Goal: Communication & Community: Ask a question

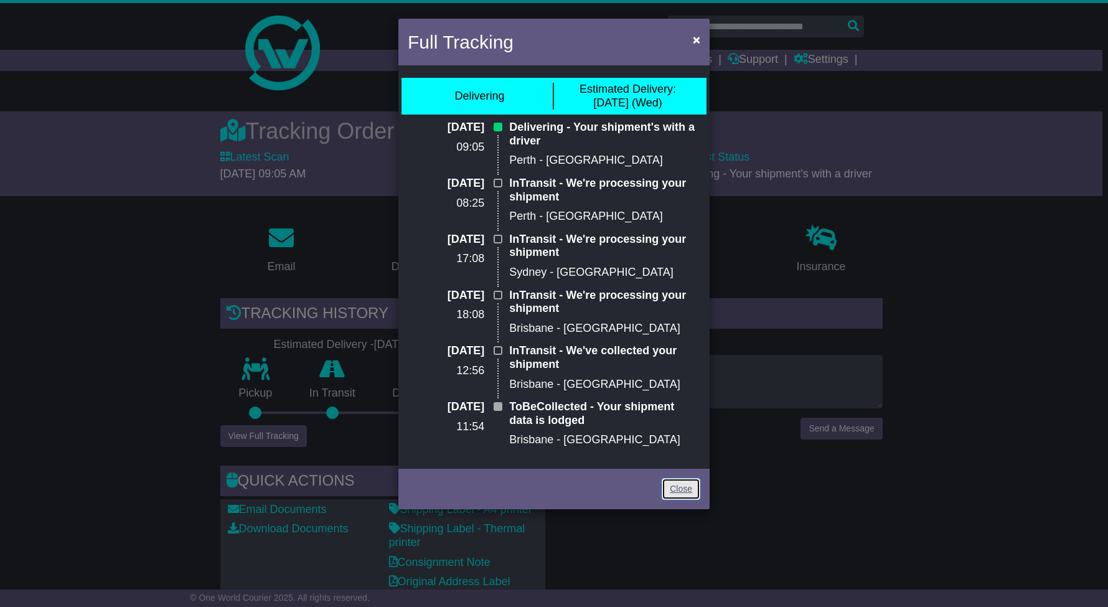
click at [679, 490] on link "Close" at bounding box center [680, 489] width 39 height 22
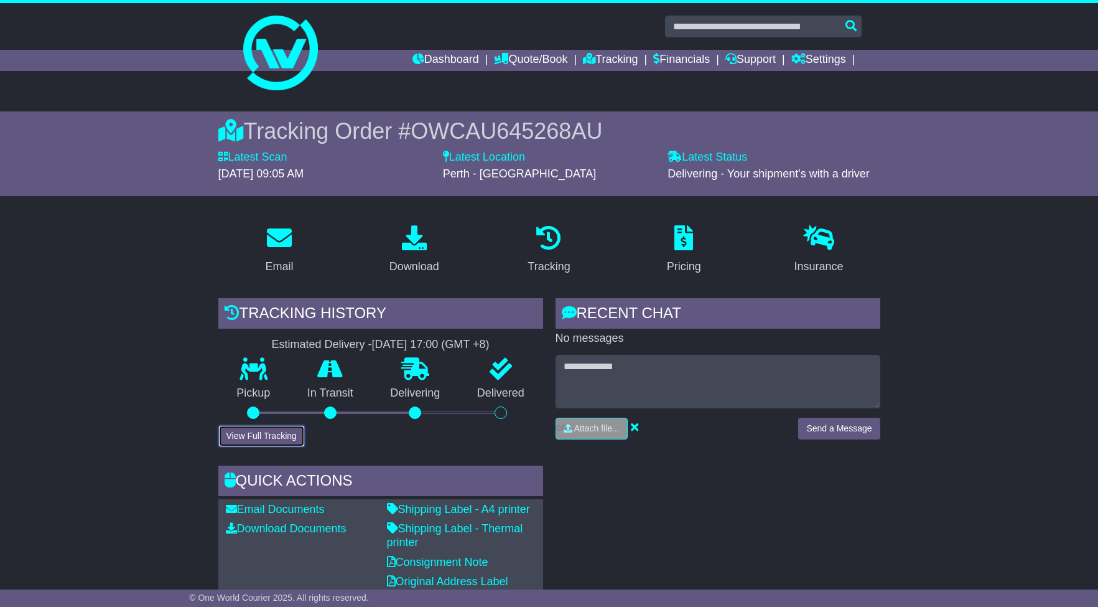
click at [256, 436] on button "View Full Tracking" at bounding box center [261, 436] width 86 height 22
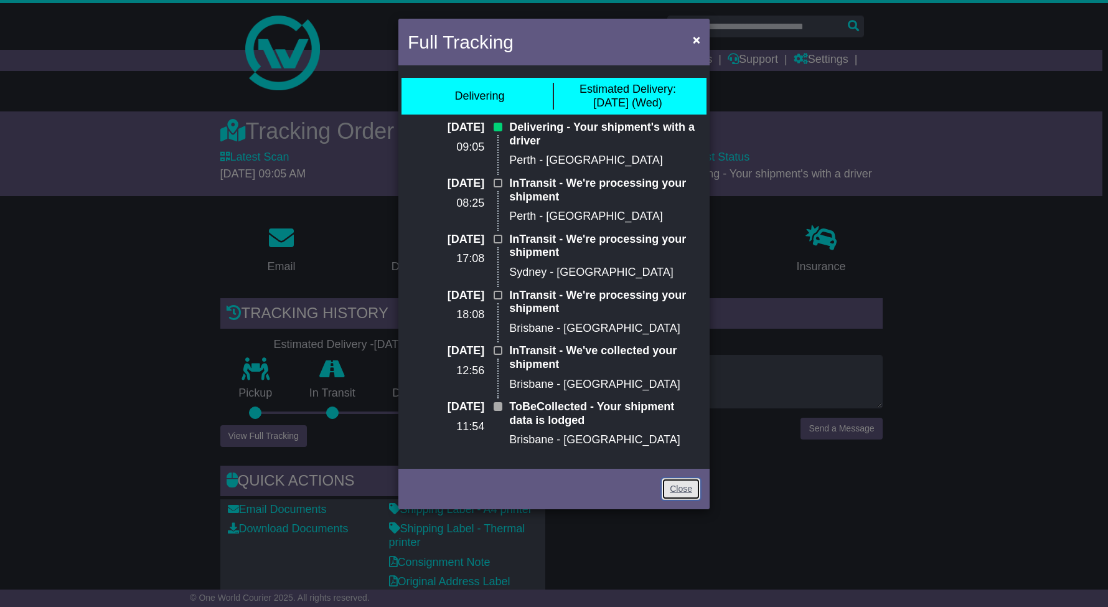
click at [688, 488] on link "Close" at bounding box center [680, 489] width 39 height 22
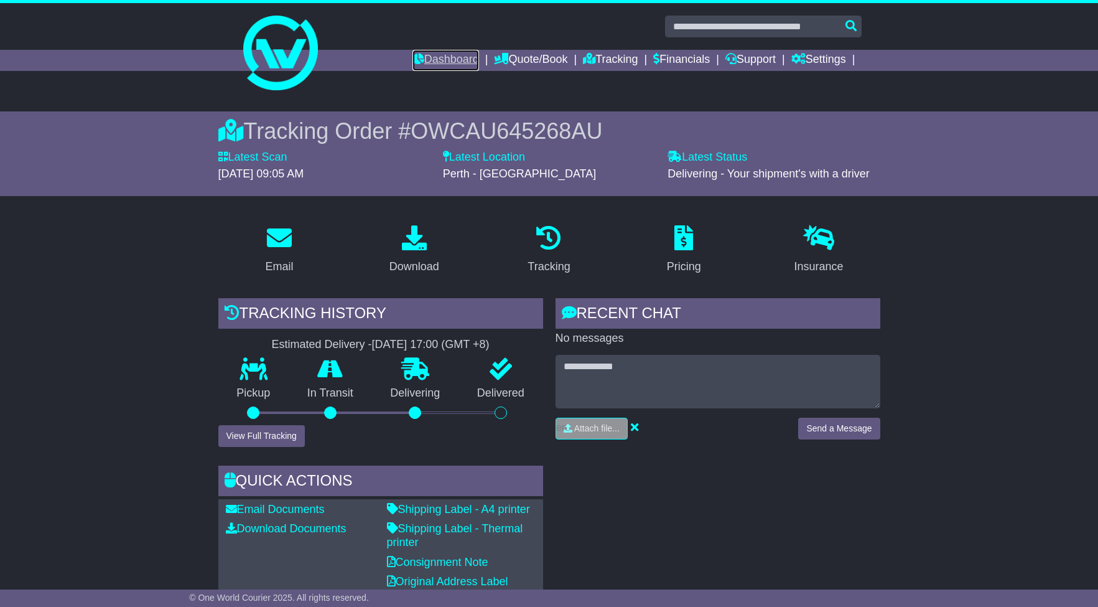
click at [447, 61] on link "Dashboard" at bounding box center [446, 60] width 67 height 21
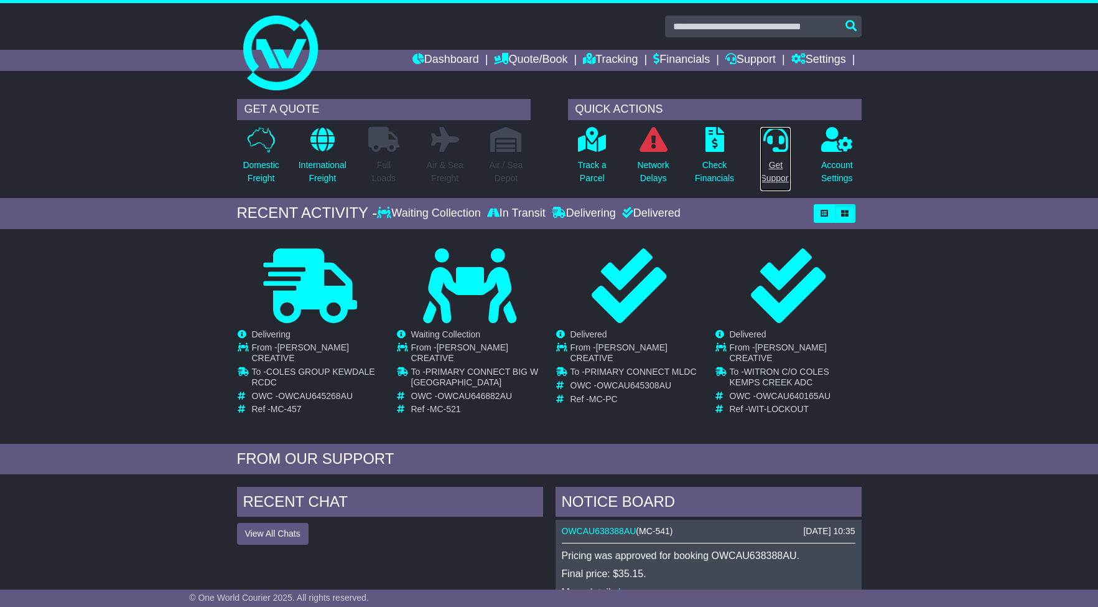
click at [780, 177] on p "Get Support" at bounding box center [775, 172] width 30 height 26
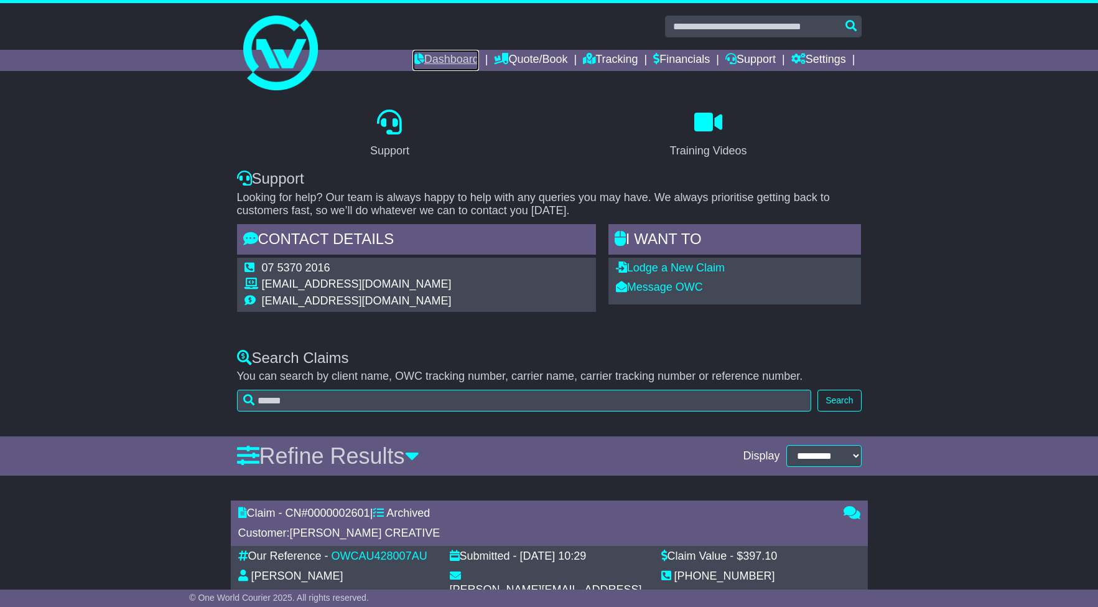
click at [442, 59] on link "Dashboard" at bounding box center [446, 60] width 67 height 21
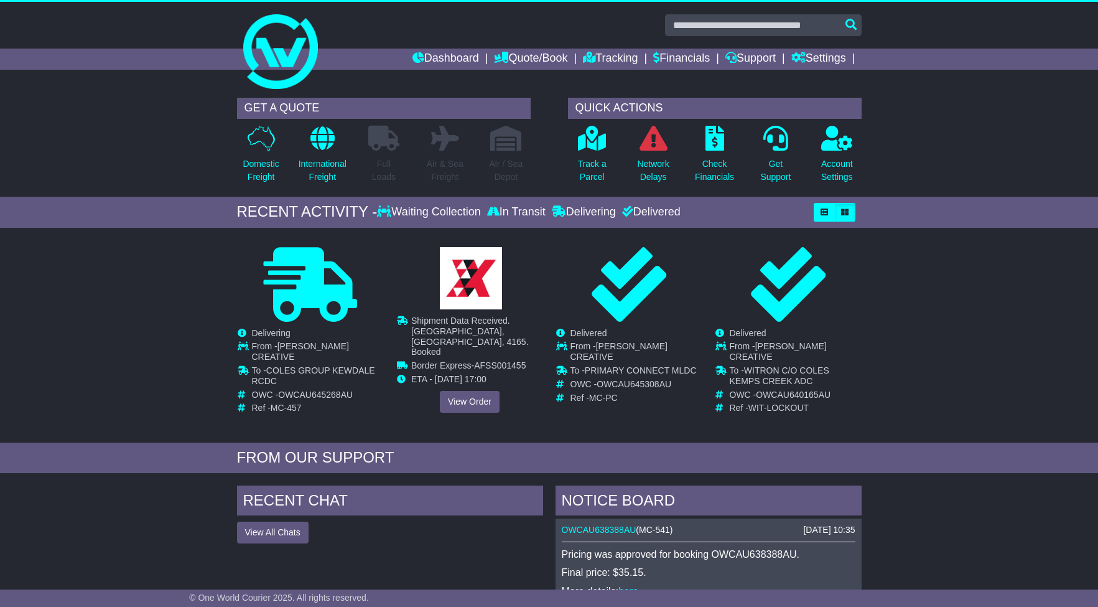
scroll to position [9, 0]
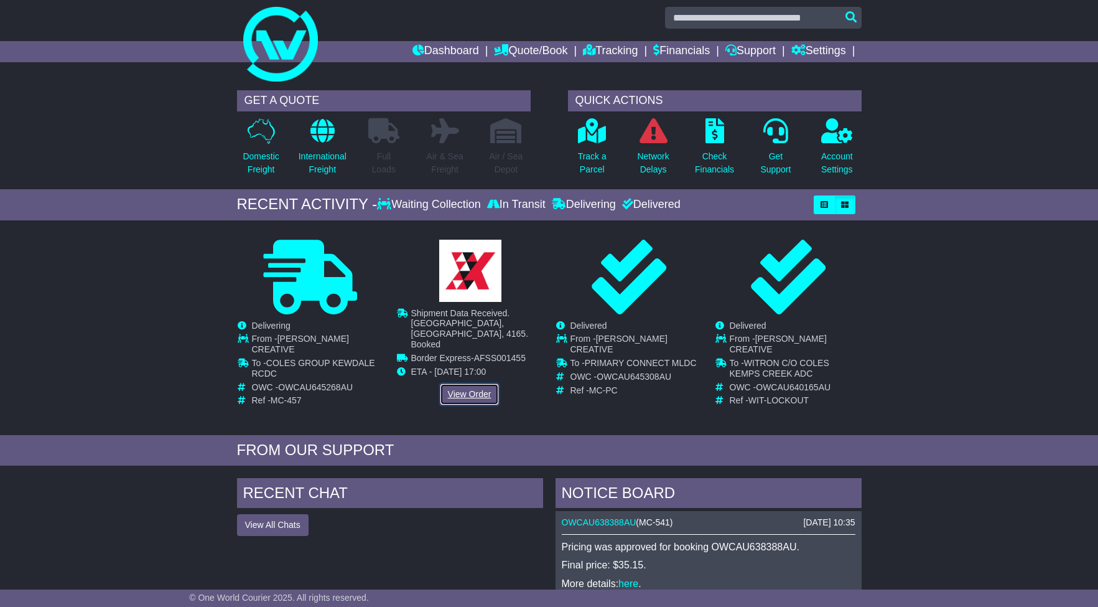
click at [482, 383] on link "View Order" at bounding box center [470, 394] width 60 height 22
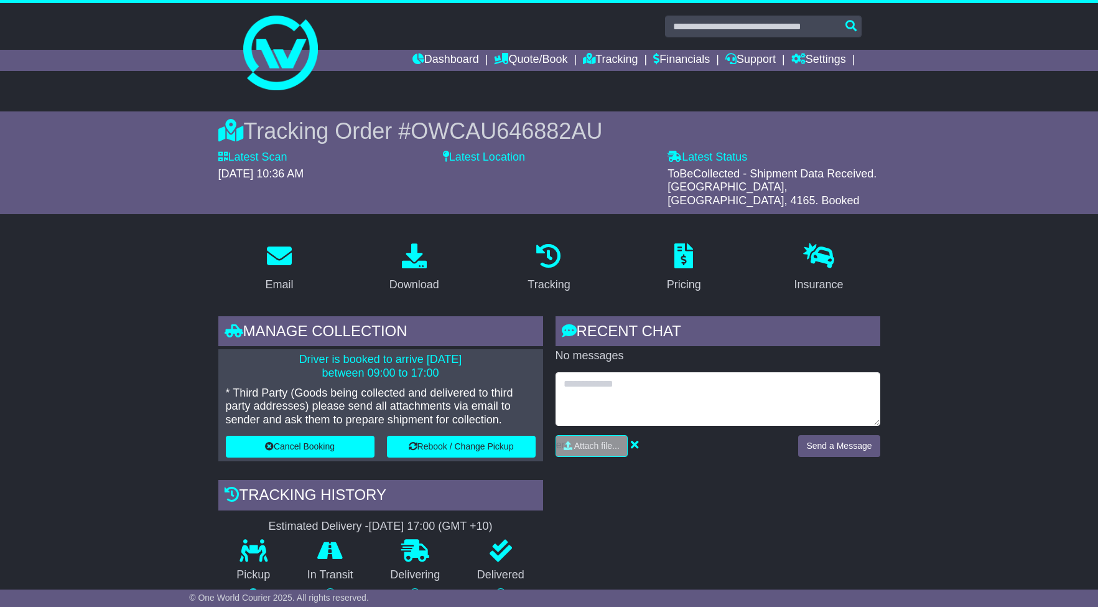
click at [640, 381] on textarea at bounding box center [718, 399] width 325 height 54
type textarea "**********"
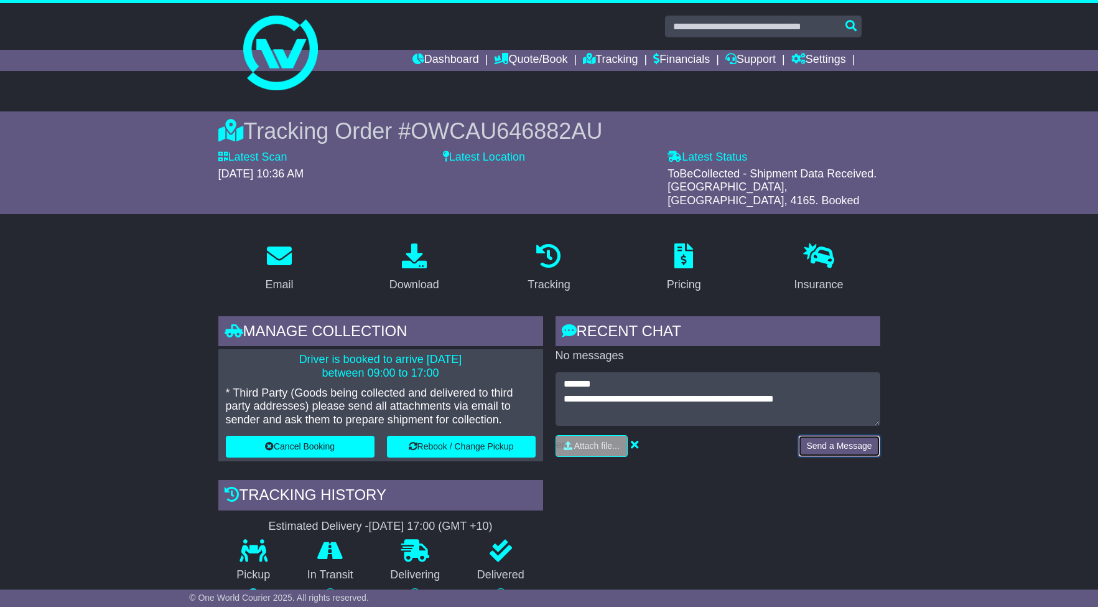
click at [844, 435] on button "Send a Message" at bounding box center [839, 446] width 82 height 22
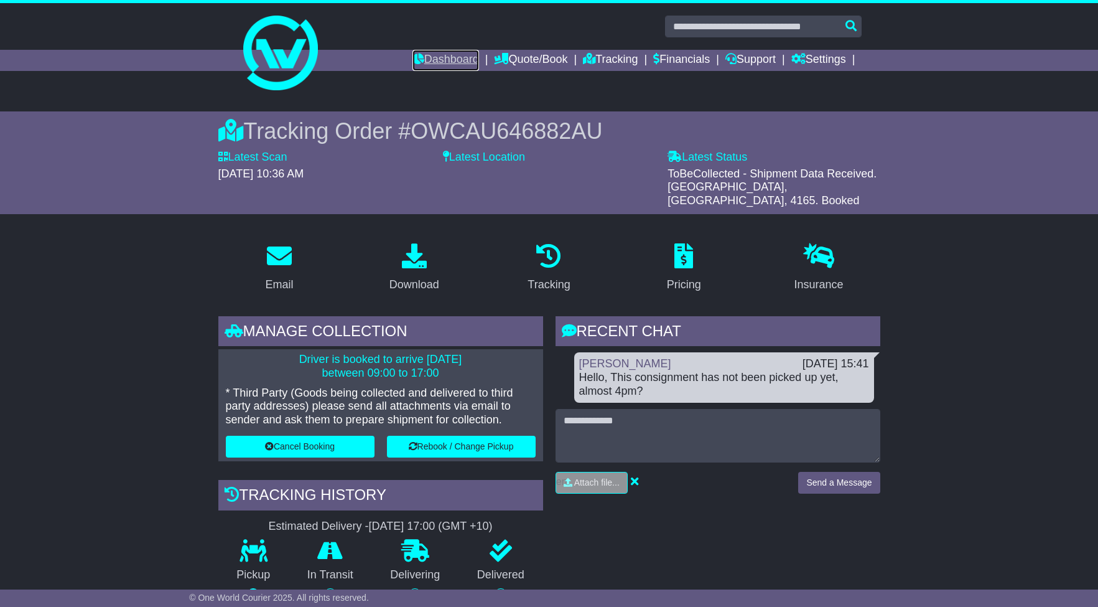
click at [459, 61] on link "Dashboard" at bounding box center [446, 60] width 67 height 21
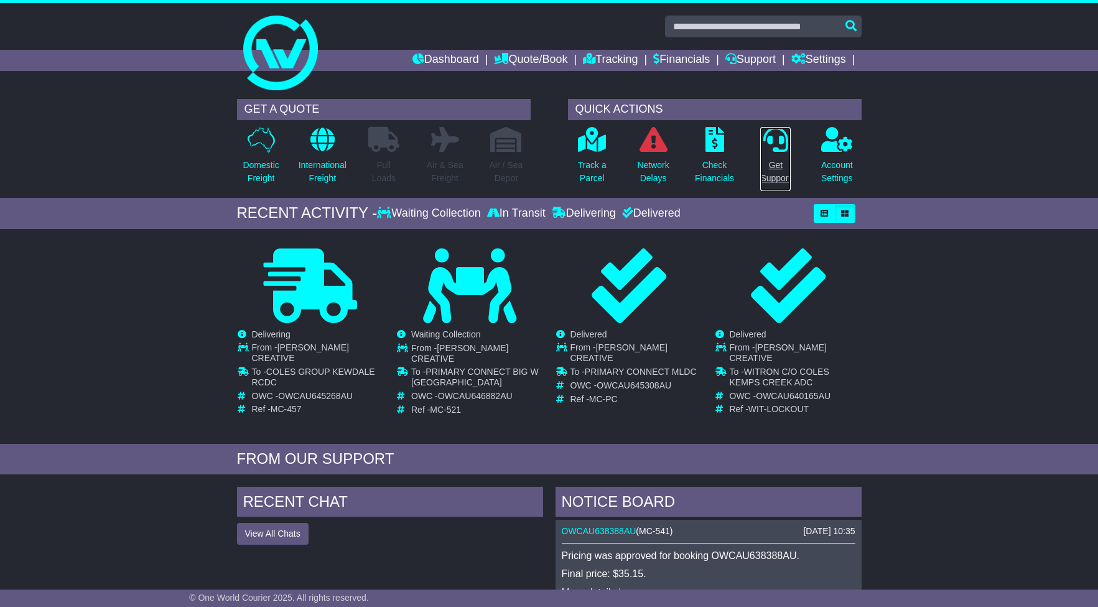
click at [767, 162] on p "Get Support" at bounding box center [775, 172] width 30 height 26
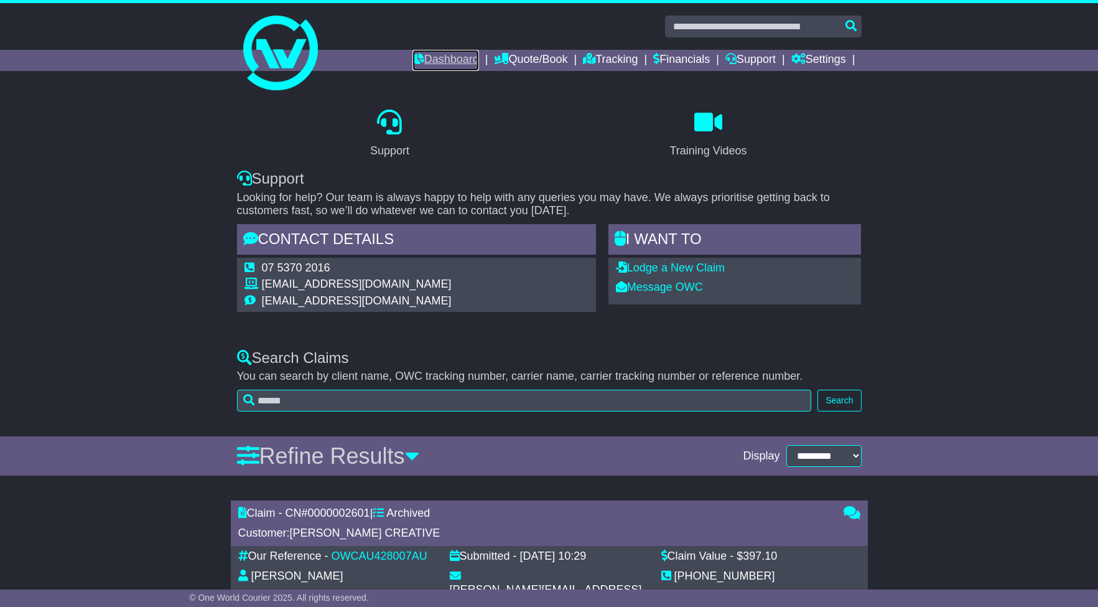
click at [462, 60] on link "Dashboard" at bounding box center [446, 60] width 67 height 21
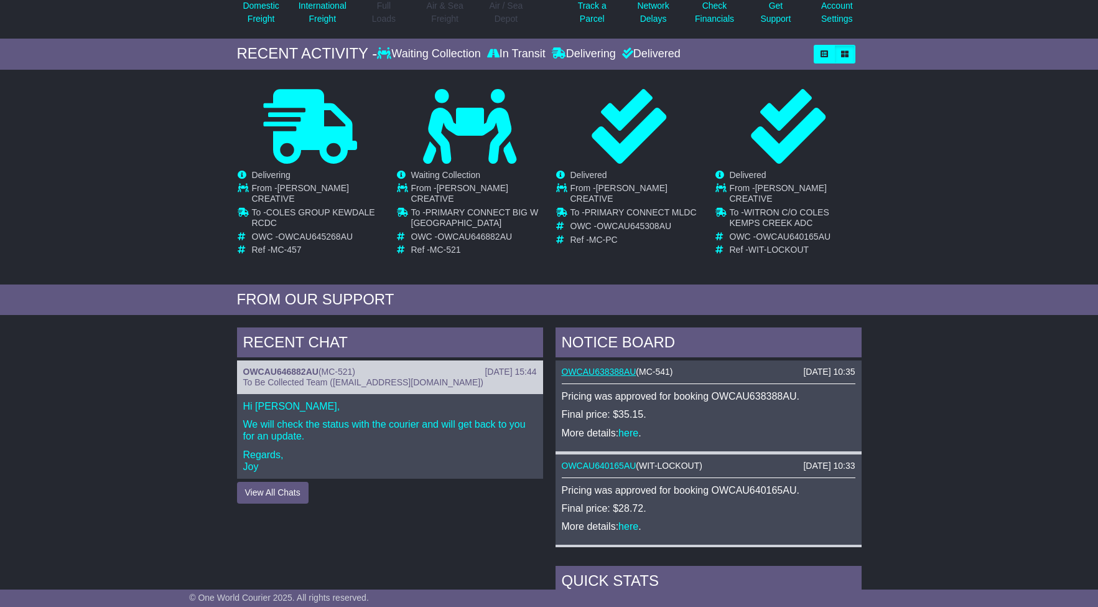
scroll to position [256, 0]
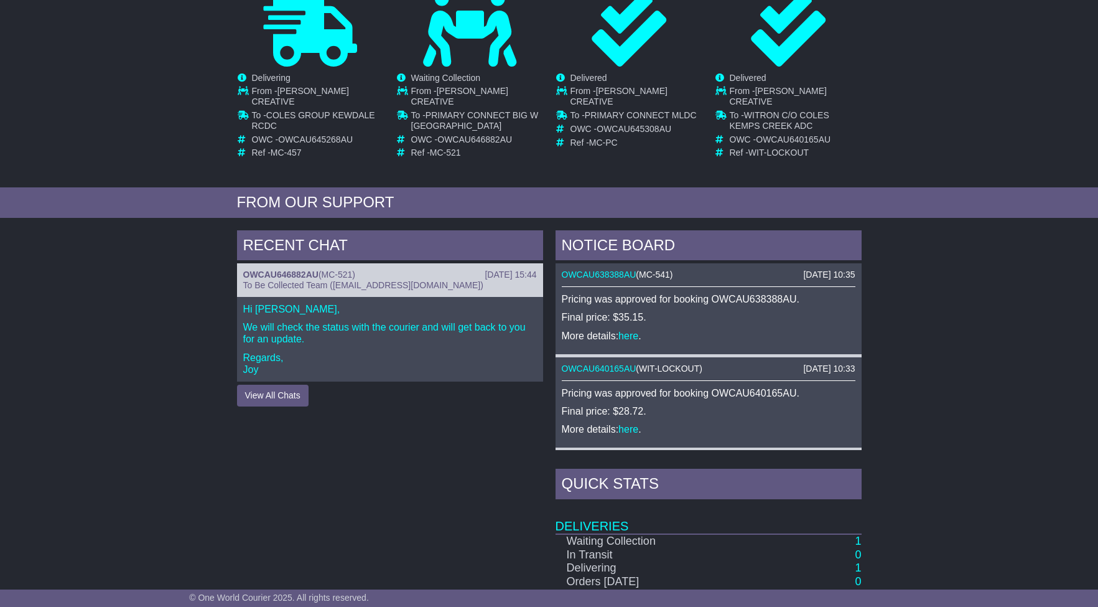
click at [305, 324] on p "We will check the status with the courier and will get back to you for an updat…" at bounding box center [390, 333] width 294 height 24
click at [288, 388] on button "View All Chats" at bounding box center [273, 396] width 72 height 22
click at [370, 321] on p "We will check the status with the courier and will get back to you for an updat…" at bounding box center [390, 333] width 294 height 24
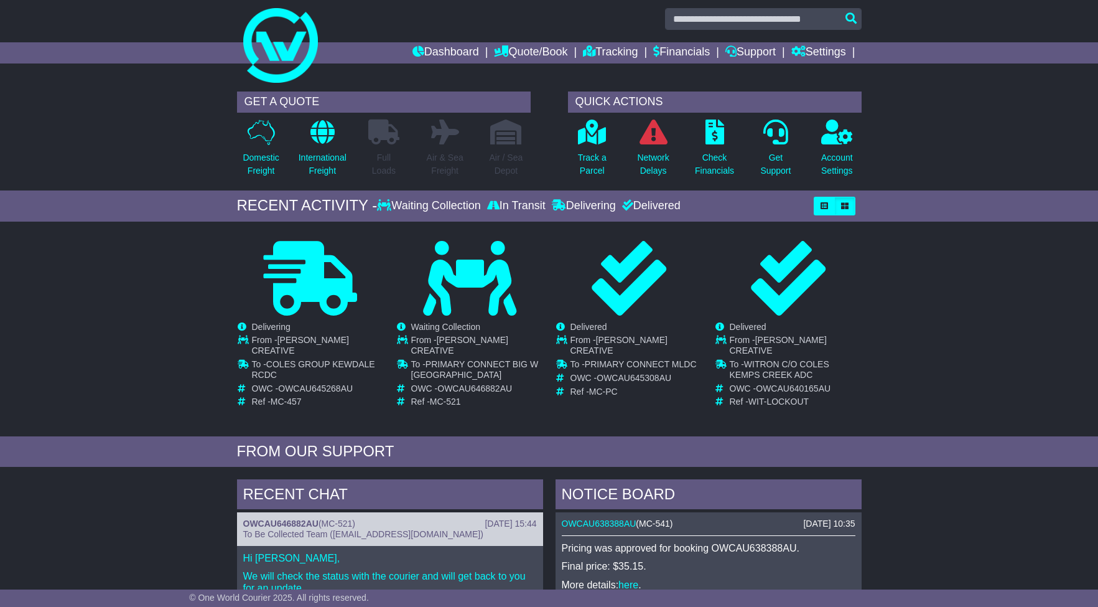
scroll to position [0, 0]
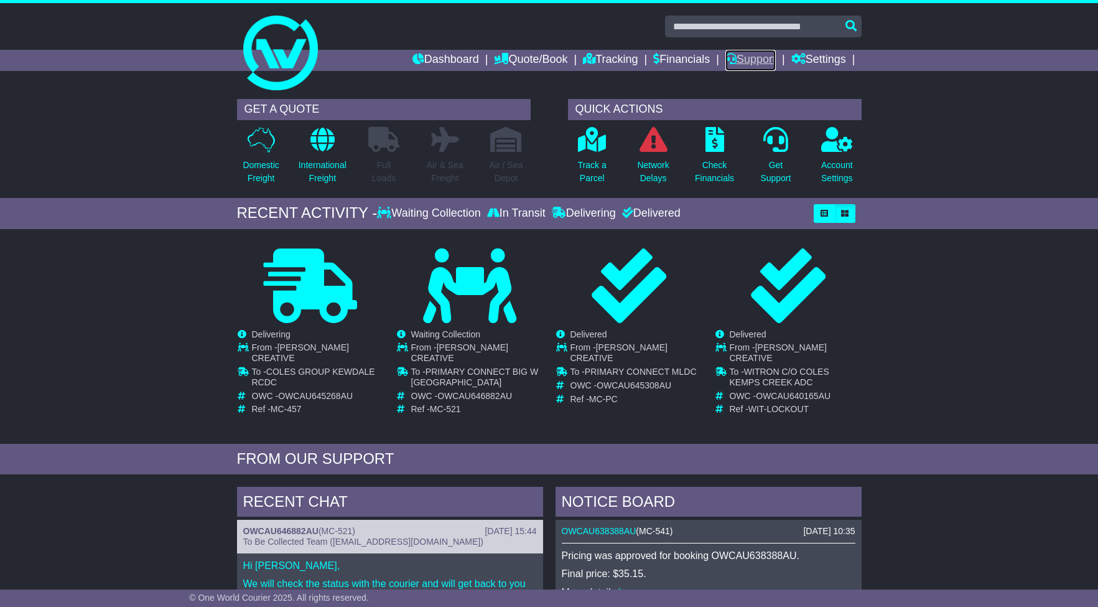
click at [748, 58] on link "Support" at bounding box center [750, 60] width 50 height 21
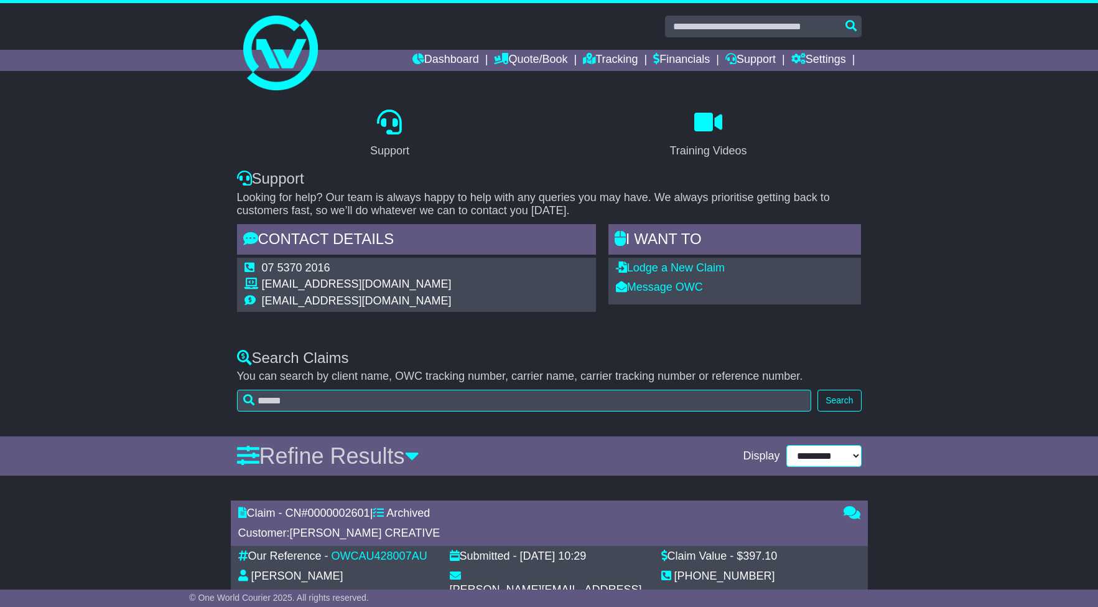
click at [816, 455] on select "**********" at bounding box center [823, 456] width 75 height 22
select select "**"
click at [791, 445] on select "**********" at bounding box center [823, 456] width 75 height 22
click at [769, 61] on link "Support" at bounding box center [750, 60] width 50 height 21
click at [764, 63] on link "Support" at bounding box center [750, 60] width 50 height 21
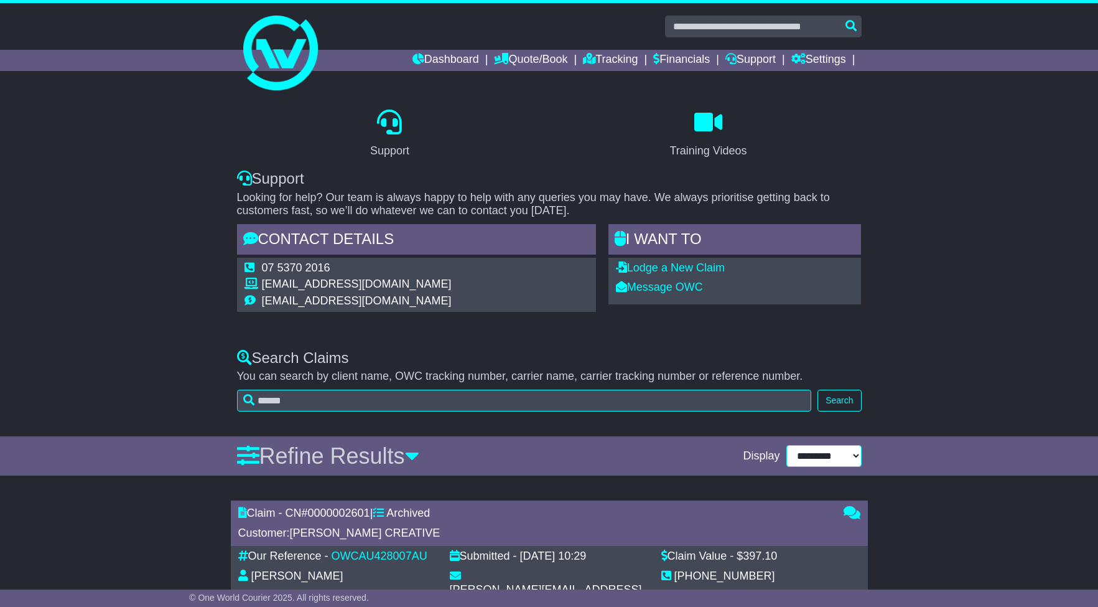
click at [834, 463] on select "**********" at bounding box center [823, 456] width 75 height 22
click at [441, 53] on link "Dashboard" at bounding box center [446, 60] width 67 height 21
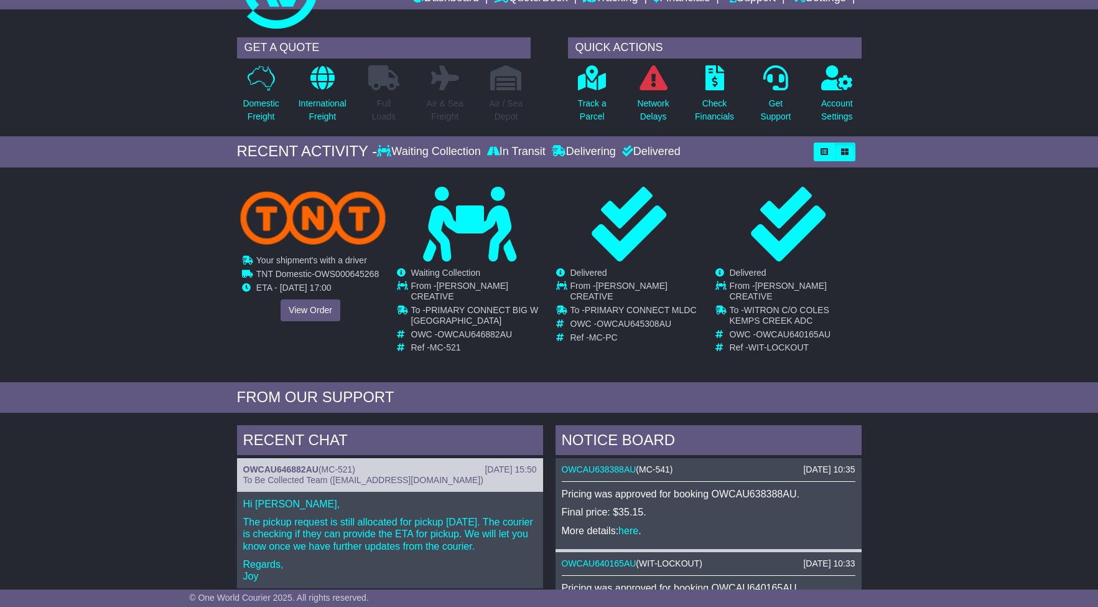
scroll to position [66, 0]
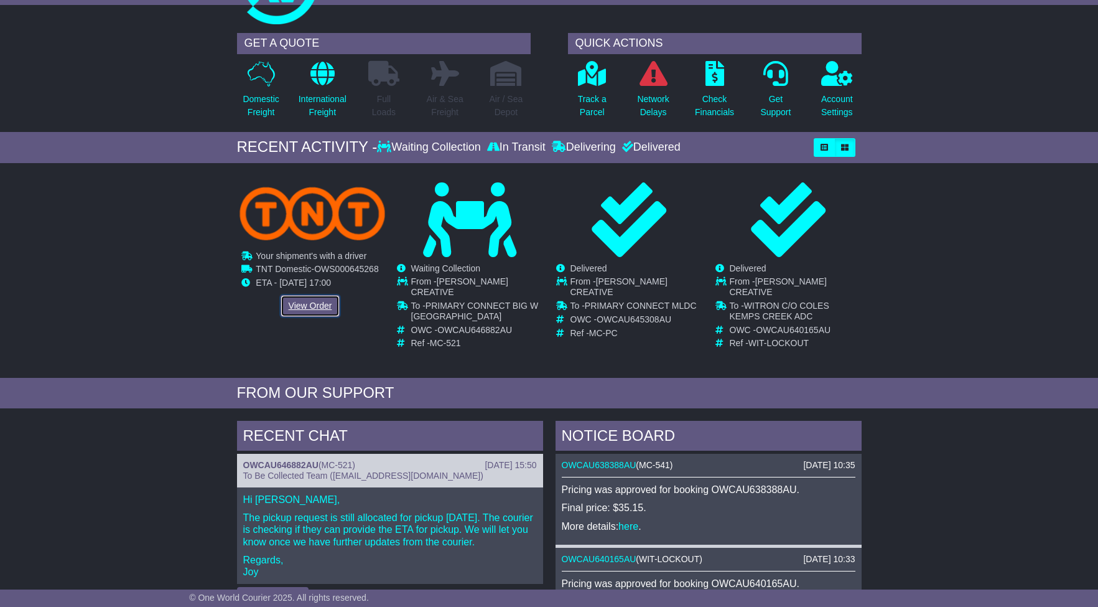
click at [314, 307] on link "View Order" at bounding box center [311, 306] width 60 height 22
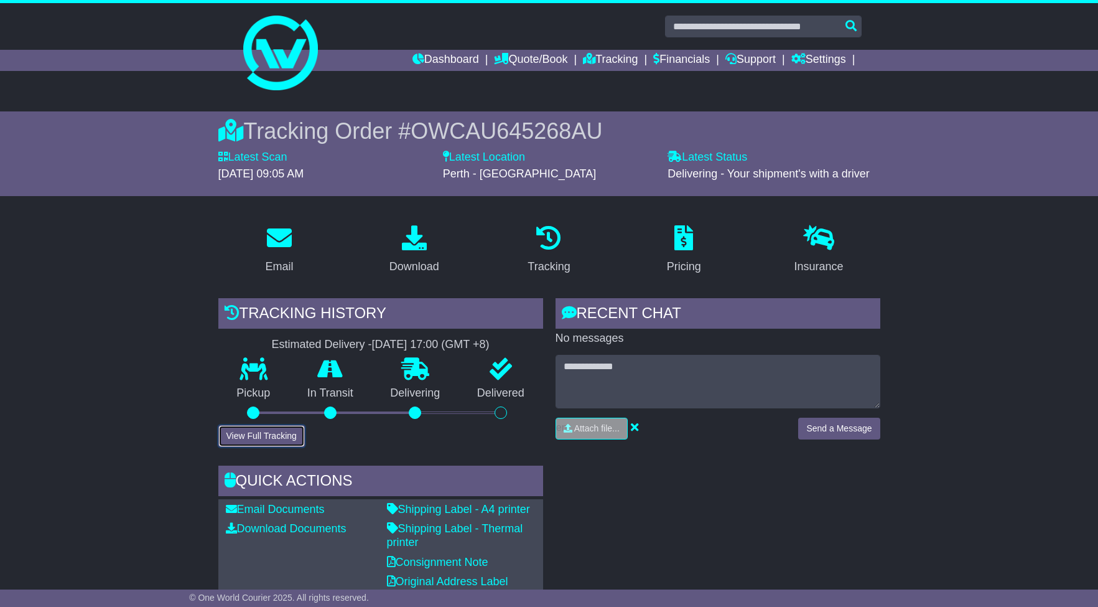
click at [264, 437] on button "View Full Tracking" at bounding box center [261, 436] width 86 height 22
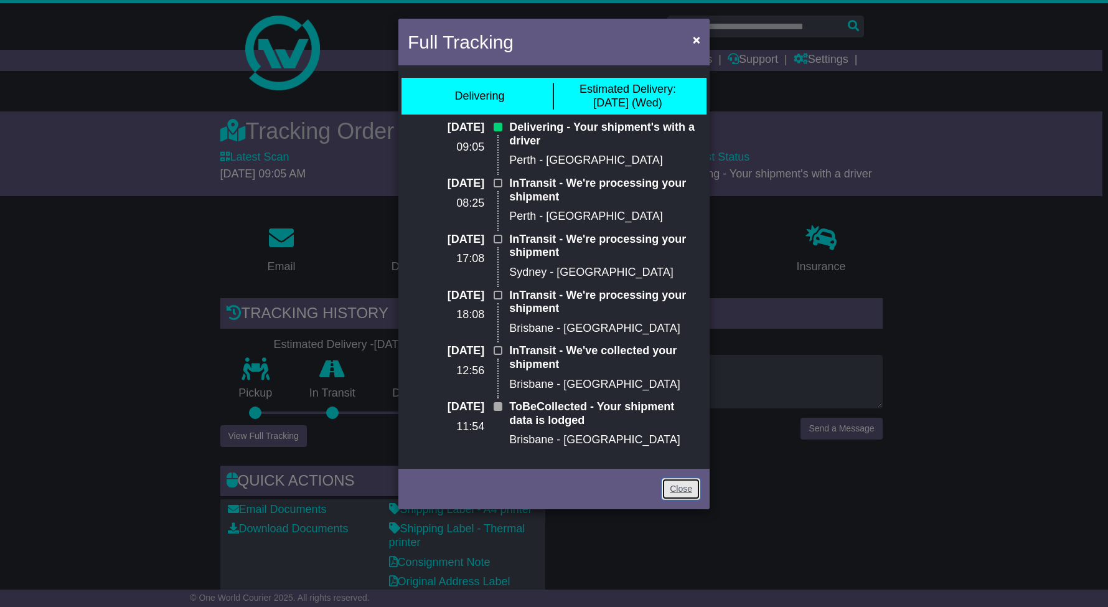
click at [689, 488] on link "Close" at bounding box center [680, 489] width 39 height 22
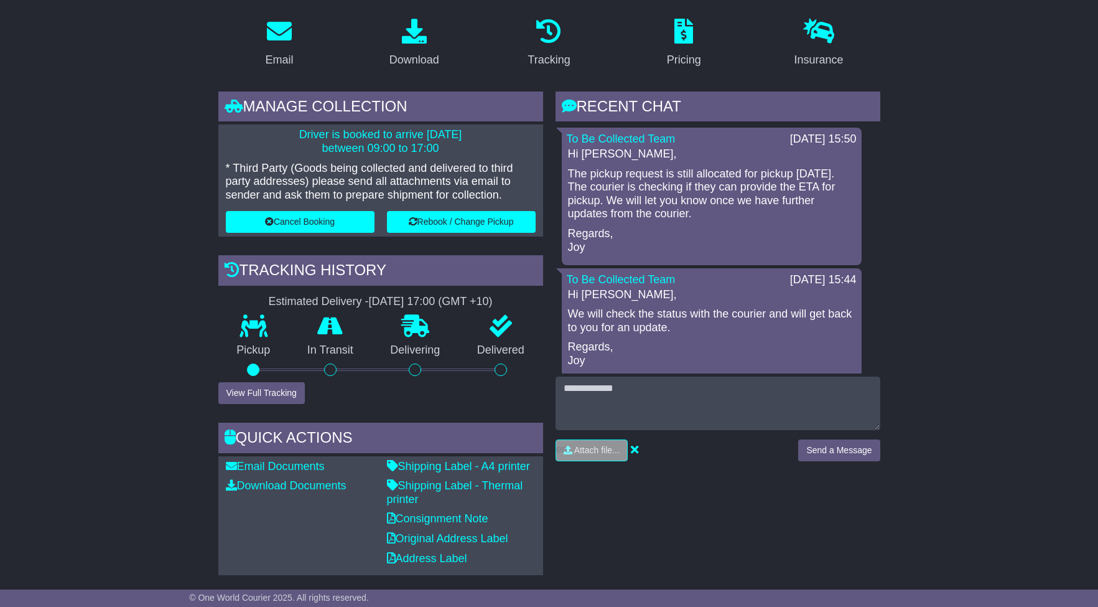
scroll to position [225, 0]
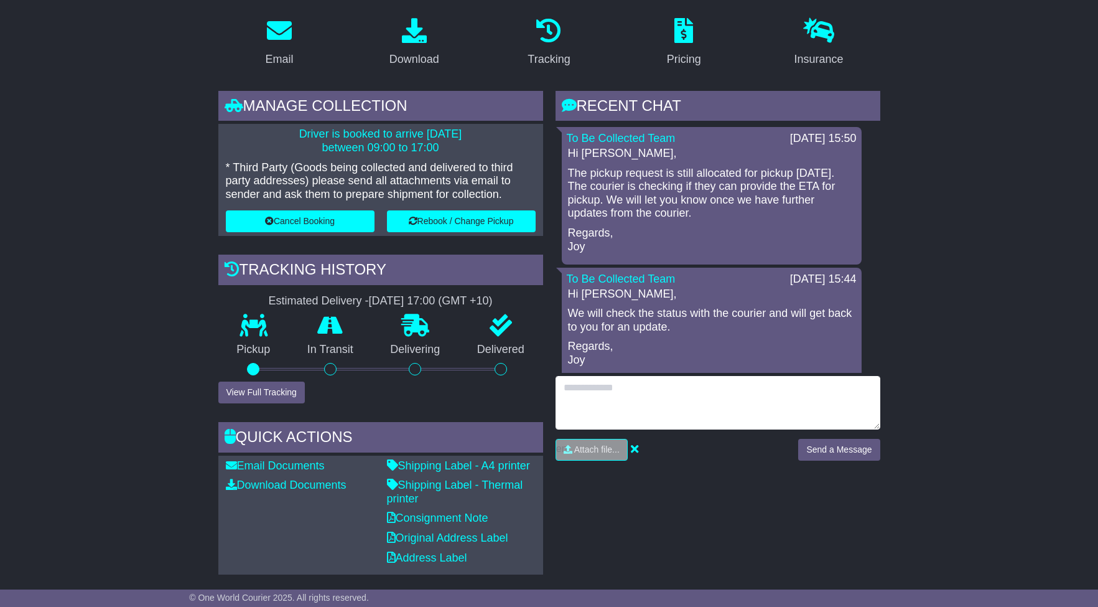
click at [633, 383] on textarea at bounding box center [718, 403] width 325 height 54
type textarea "**********"
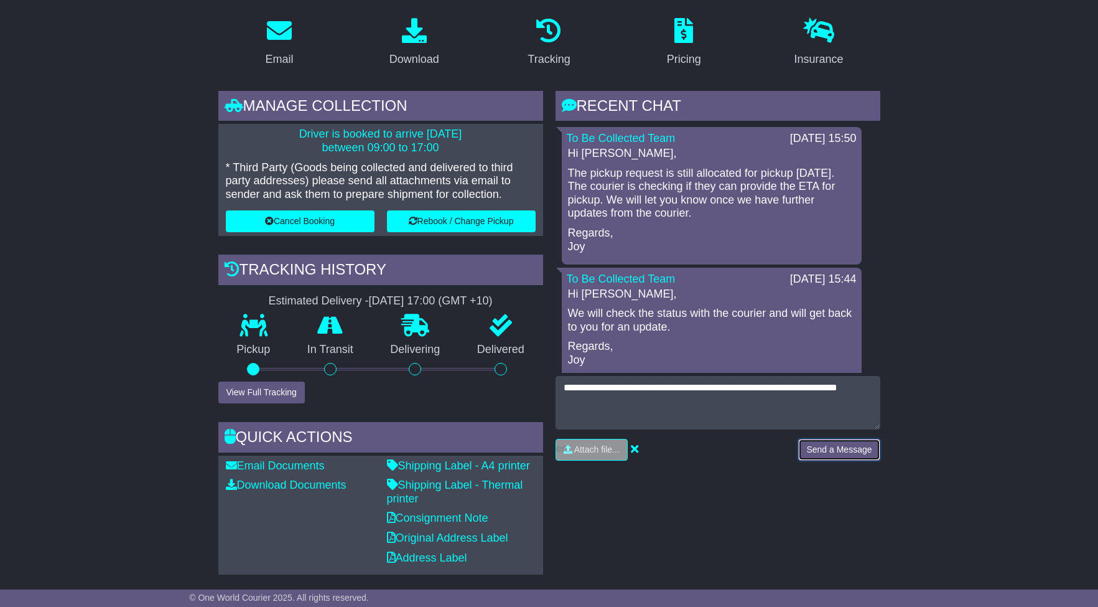
click at [837, 441] on button "Send a Message" at bounding box center [839, 450] width 82 height 22
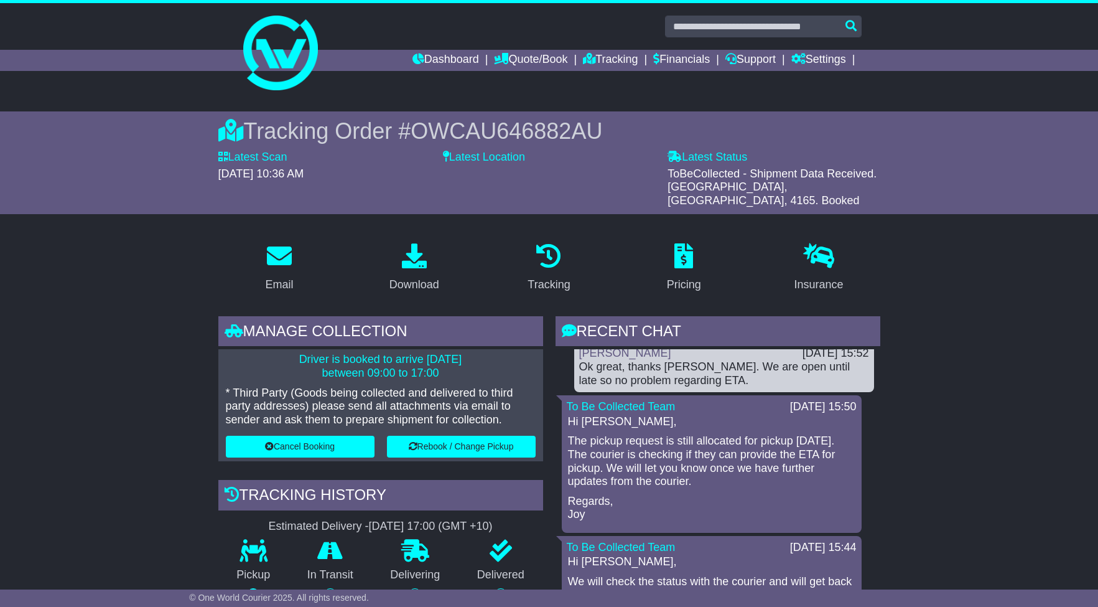
scroll to position [0, 0]
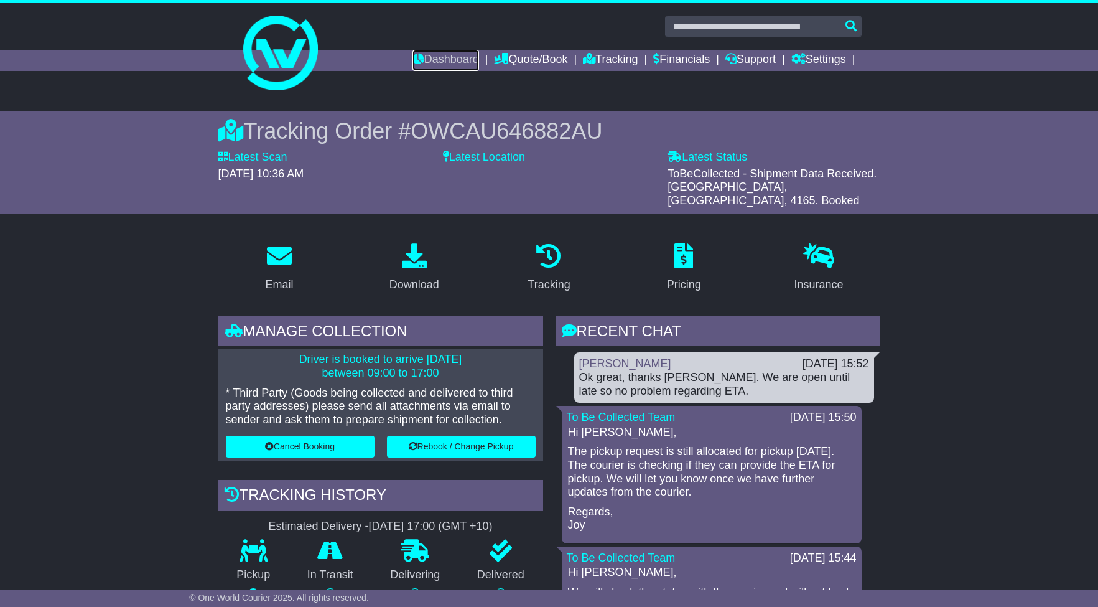
click at [442, 59] on link "Dashboard" at bounding box center [446, 60] width 67 height 21
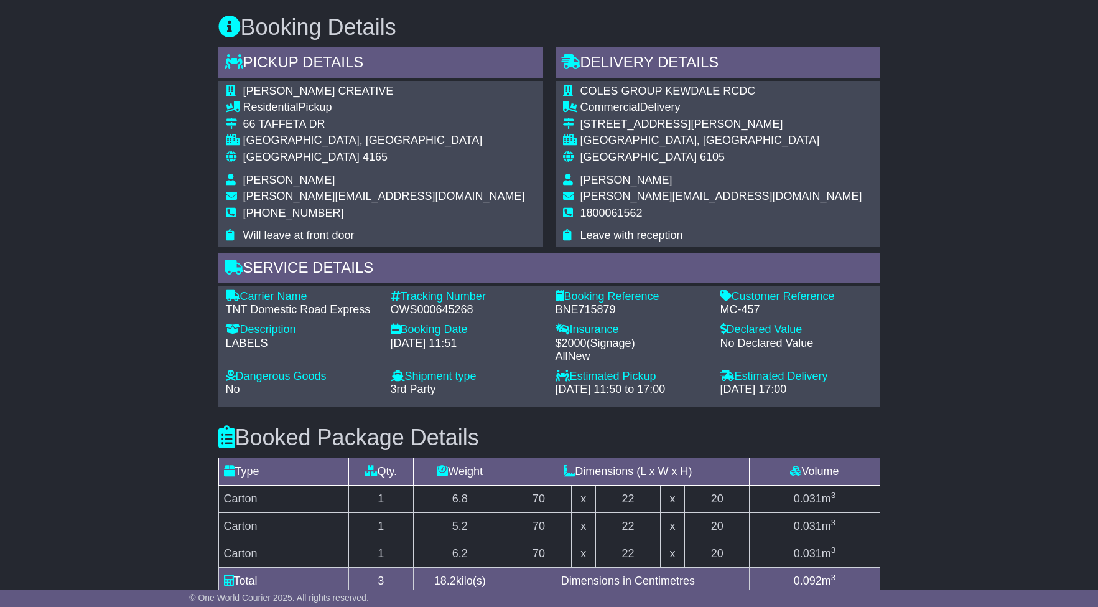
scroll to position [610, 0]
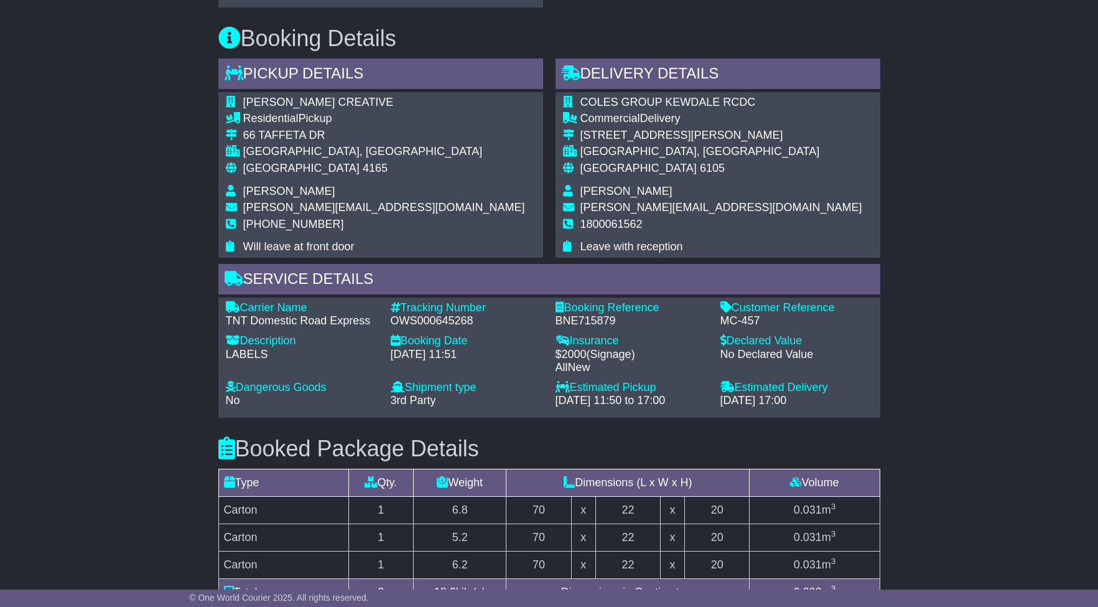
click at [439, 322] on div "OWS000645268" at bounding box center [467, 321] width 152 height 14
copy div "OWS000645268"
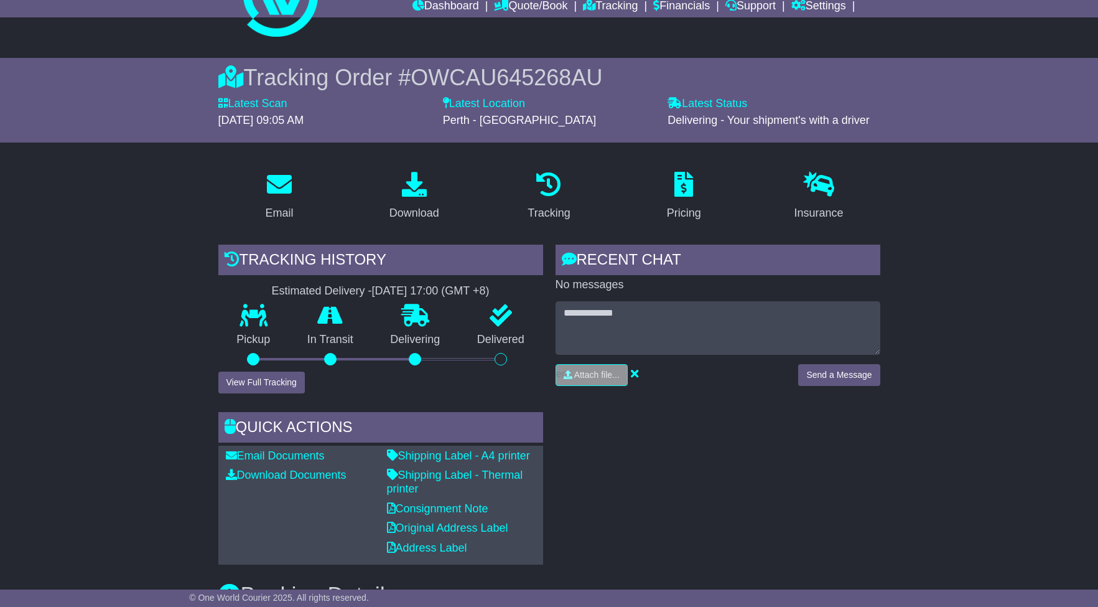
scroll to position [0, 0]
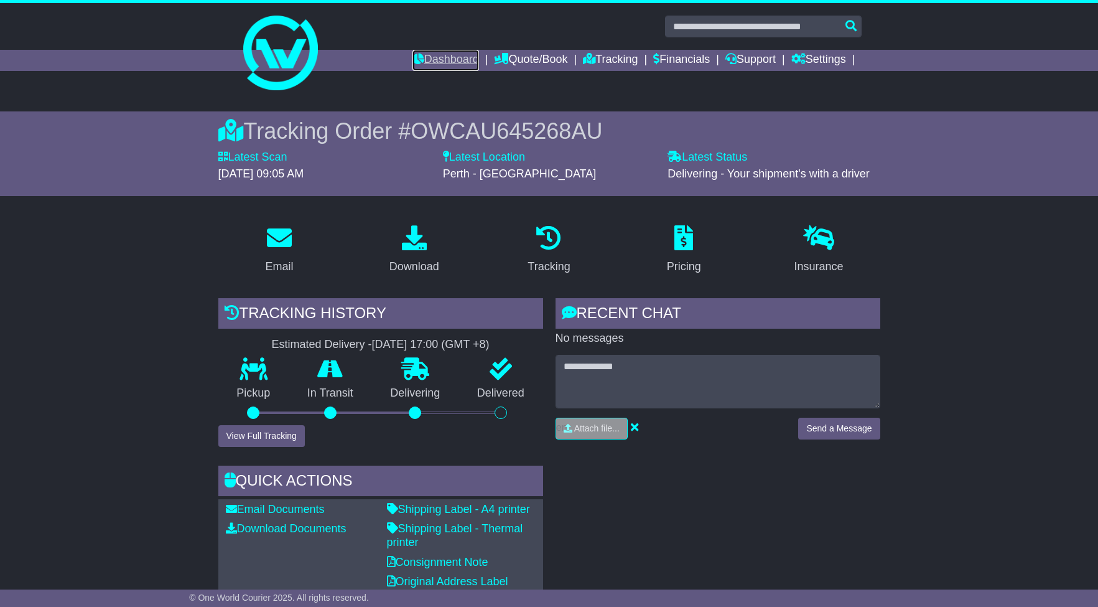
click at [443, 62] on link "Dashboard" at bounding box center [446, 60] width 67 height 21
